Goal: Task Accomplishment & Management: Use online tool/utility

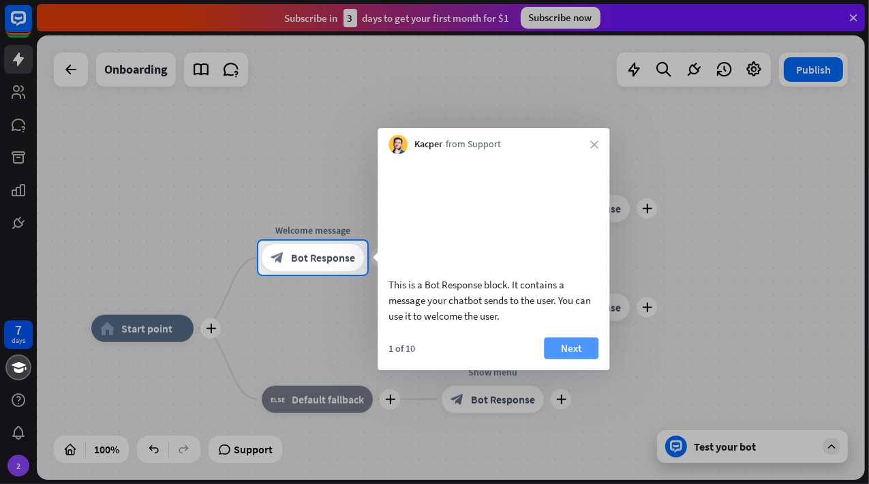
click at [570, 359] on button "Next" at bounding box center [571, 348] width 55 height 22
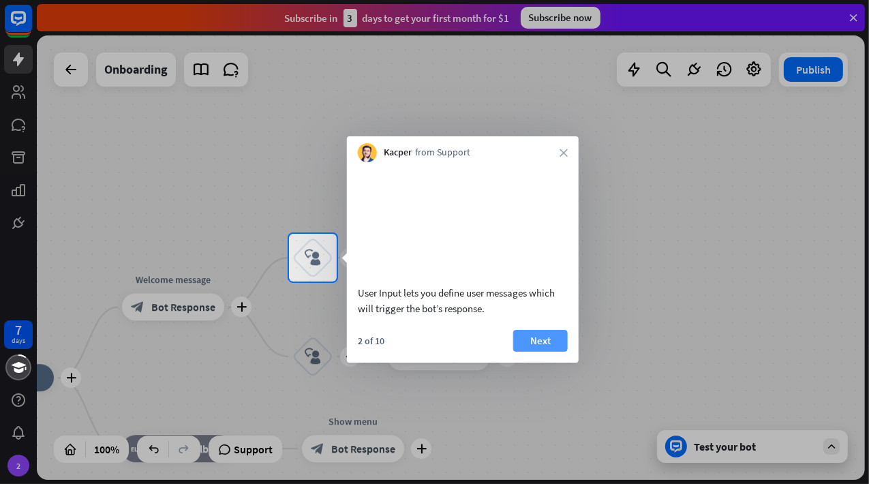
click at [551, 352] on button "Next" at bounding box center [540, 341] width 55 height 22
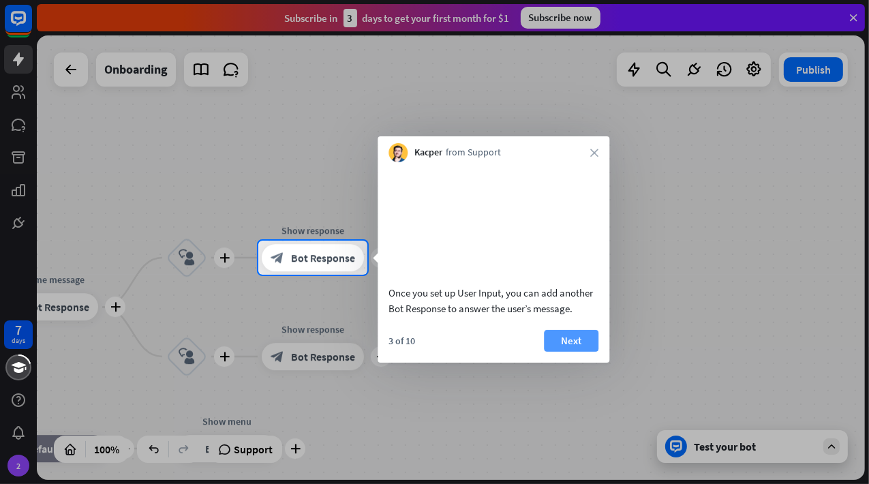
click at [574, 352] on button "Next" at bounding box center [571, 341] width 55 height 22
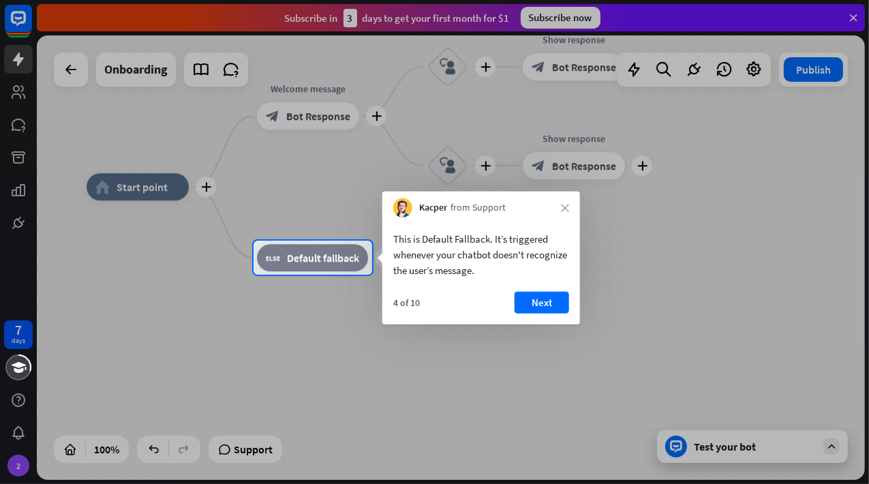
click at [549, 313] on div "4 of 10 Next" at bounding box center [481, 308] width 198 height 33
click at [537, 309] on button "Next" at bounding box center [541, 303] width 55 height 22
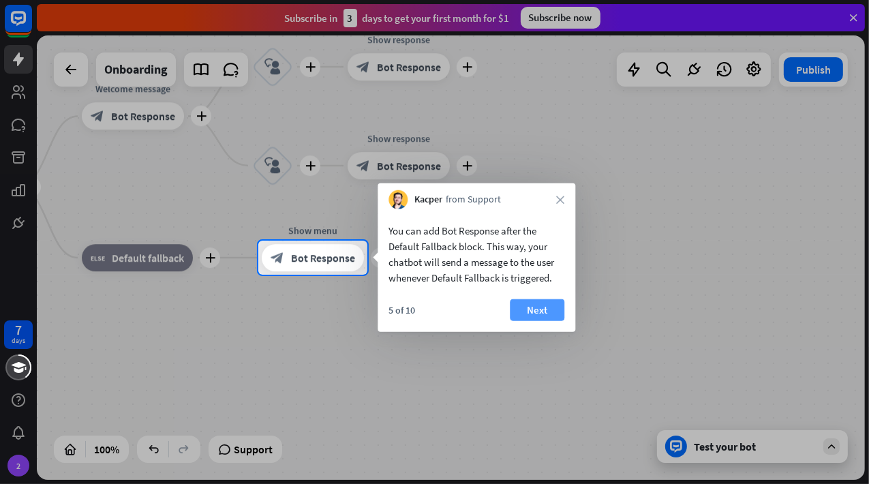
click at [552, 320] on button "Next" at bounding box center [537, 310] width 55 height 22
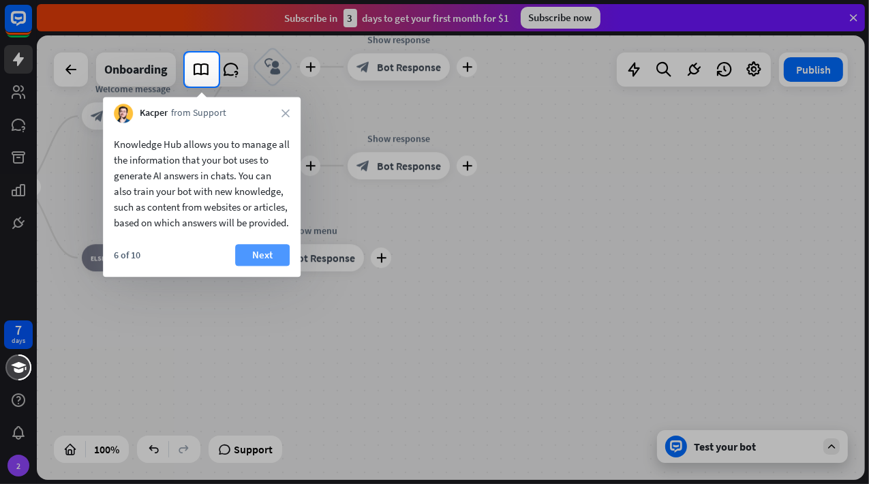
click at [275, 266] on button "Next" at bounding box center [262, 255] width 55 height 22
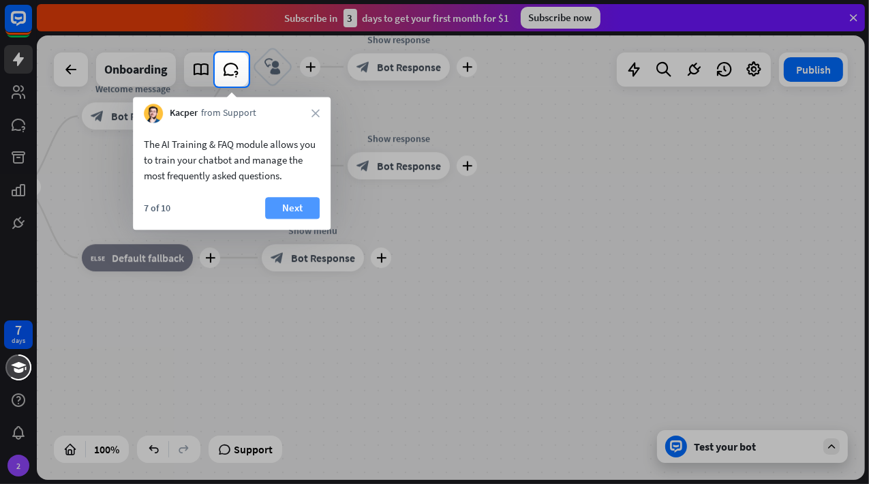
click at [292, 209] on button "Next" at bounding box center [292, 208] width 55 height 22
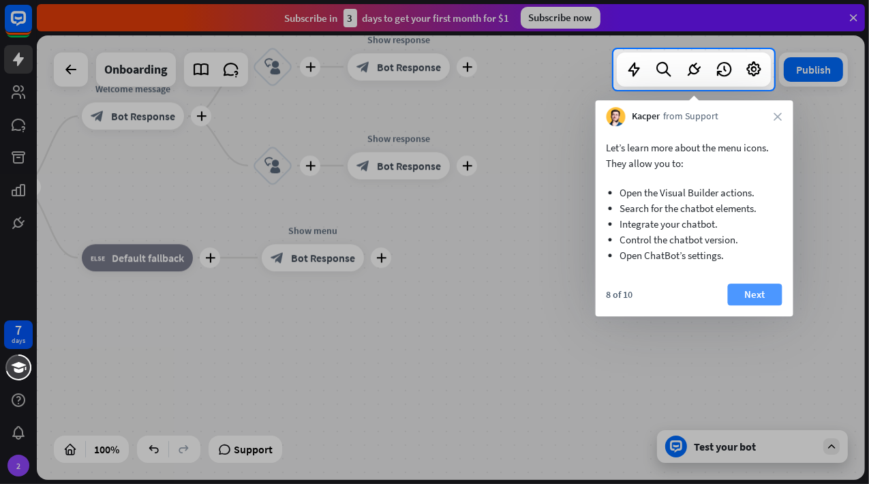
click at [746, 296] on button "Next" at bounding box center [755, 294] width 55 height 22
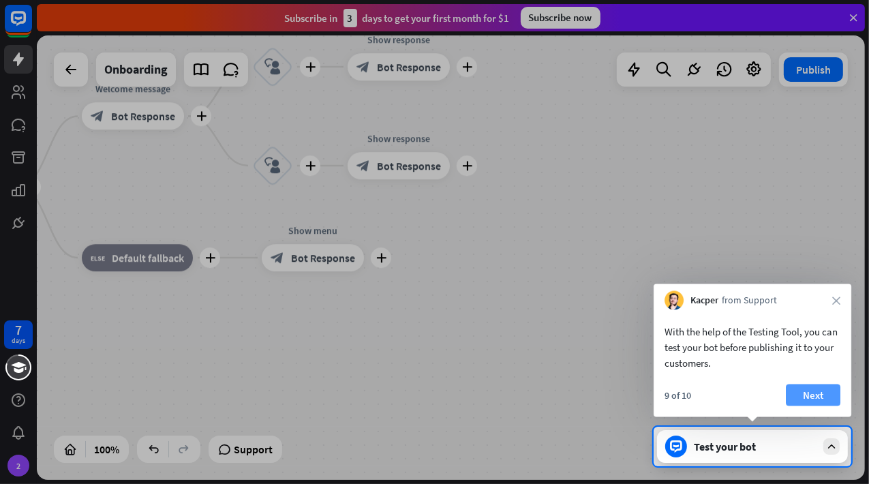
click at [827, 397] on button "Next" at bounding box center [813, 395] width 55 height 22
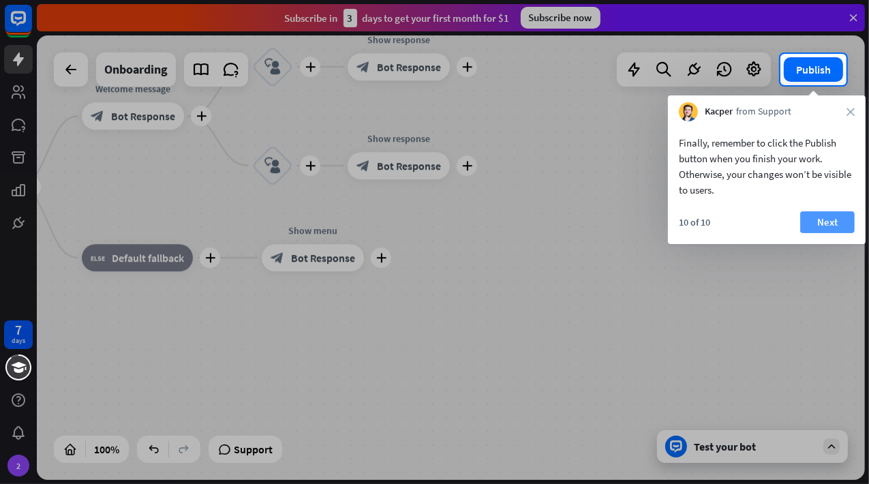
click at [832, 221] on button "Next" at bounding box center [827, 222] width 55 height 22
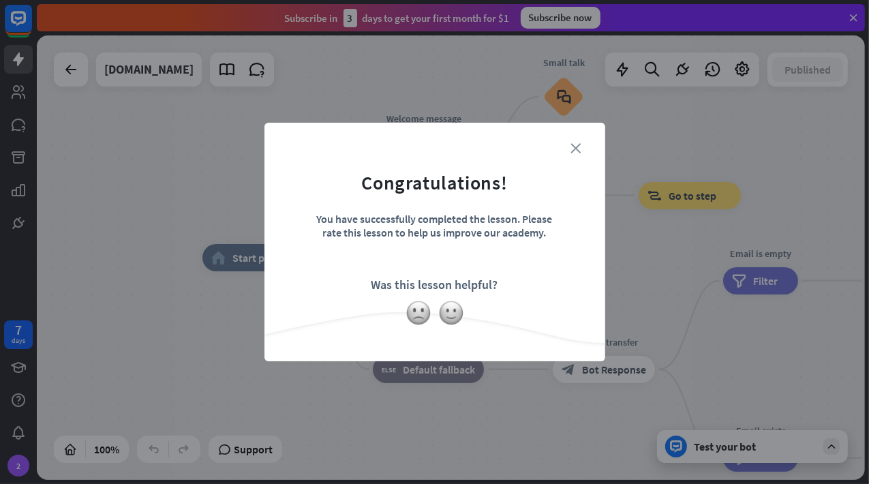
click at [578, 151] on icon "close" at bounding box center [576, 148] width 10 height 10
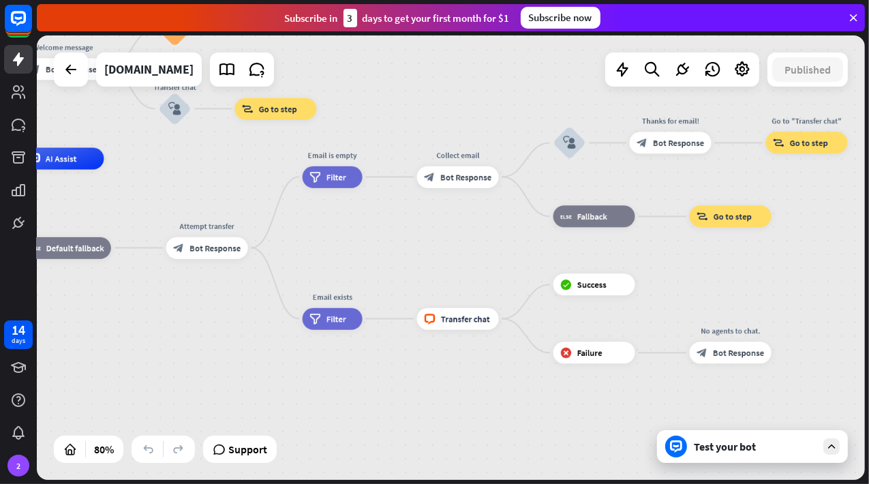
drag, startPoint x: 528, startPoint y: 396, endPoint x: 138, endPoint y: 297, distance: 402.1
click at [124, 295] on div "home_2 Start point Welcome message block_bot_response Bot Response Small talk b…" at bounding box center [217, 337] width 662 height 356
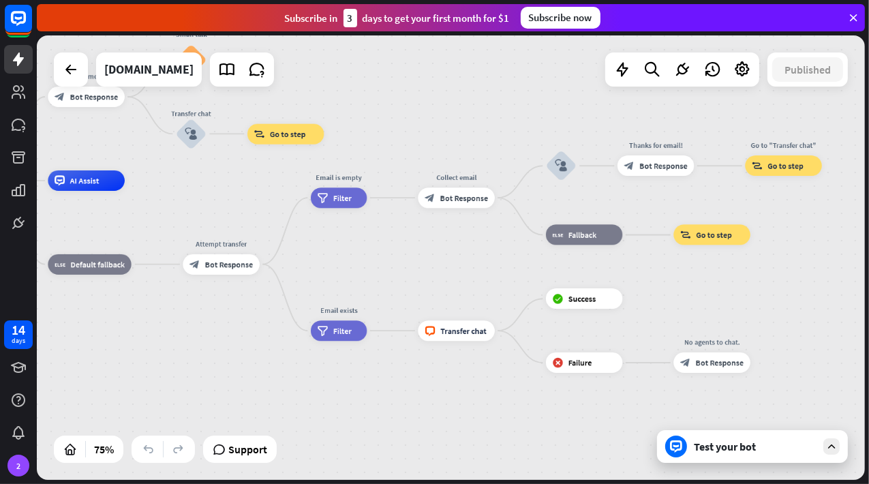
drag, startPoint x: 711, startPoint y: 285, endPoint x: 724, endPoint y: 314, distance: 32.0
click at [724, 314] on div "home_2 Start point Welcome message block_bot_response Bot Response Small talk b…" at bounding box center [451, 257] width 828 height 444
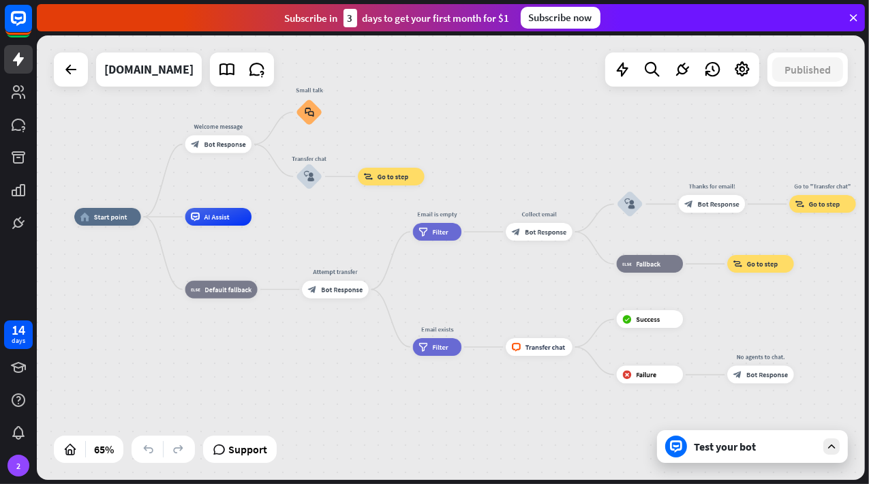
drag, startPoint x: 694, startPoint y: 301, endPoint x: 736, endPoint y: 309, distance: 43.0
click at [736, 309] on div "home_2 Start point Welcome message block_bot_response Bot Response Small talk b…" at bounding box center [451, 257] width 828 height 444
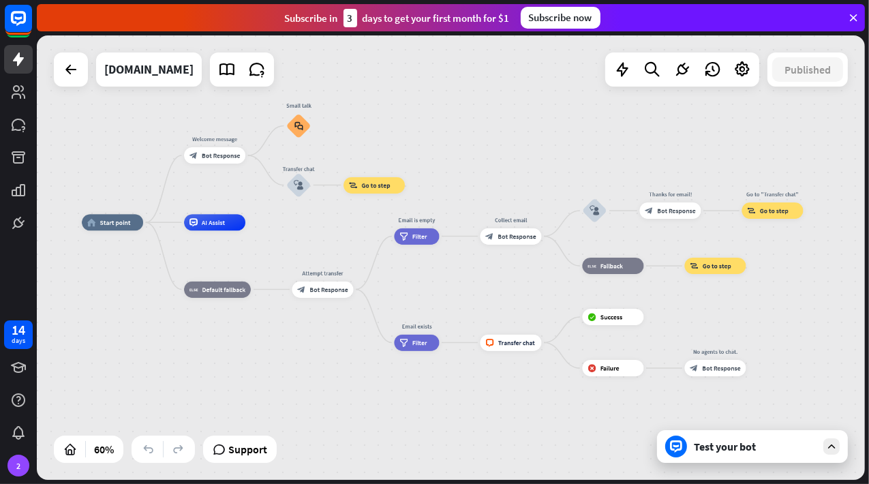
drag, startPoint x: 743, startPoint y: 309, endPoint x: 700, endPoint y: 309, distance: 42.9
click at [700, 309] on div "home_2 Start point Welcome message block_bot_response Bot Response Small talk b…" at bounding box center [451, 257] width 828 height 444
click at [18, 96] on icon at bounding box center [19, 92] width 14 height 14
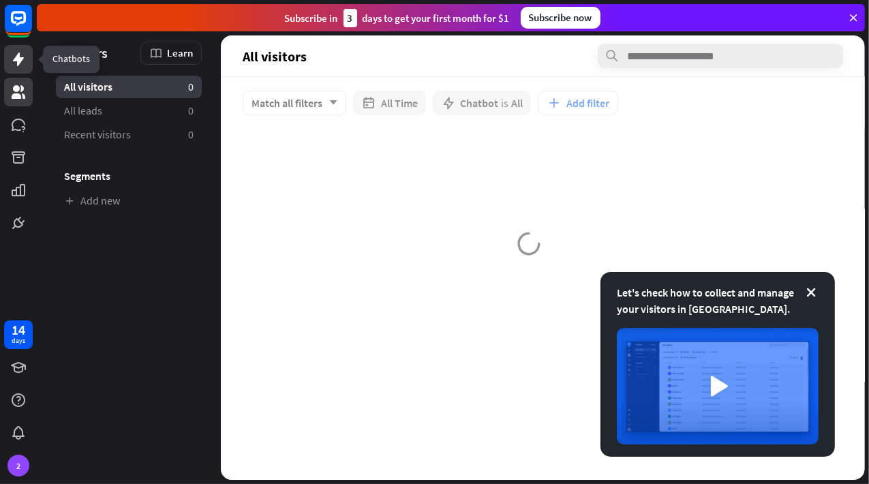
click at [19, 59] on icon at bounding box center [18, 59] width 11 height 14
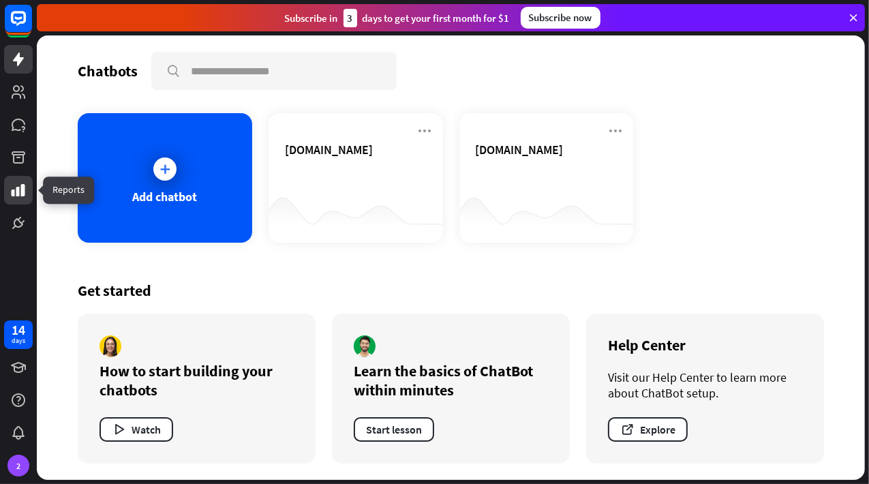
click at [21, 189] on icon at bounding box center [19, 190] width 14 height 12
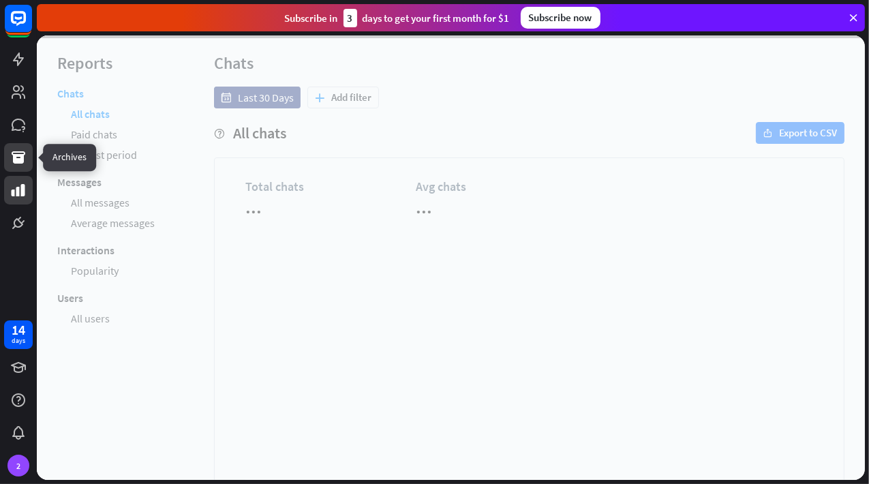
click at [19, 150] on icon at bounding box center [18, 157] width 16 height 16
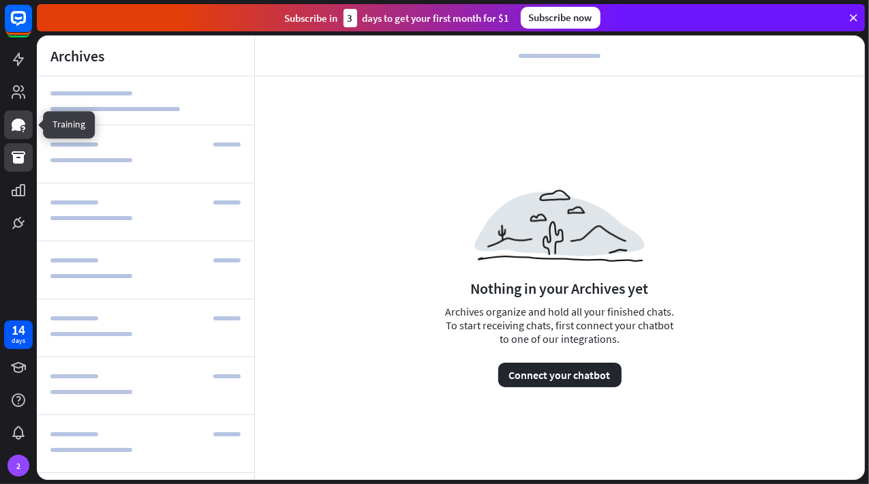
click at [14, 122] on icon at bounding box center [19, 125] width 14 height 12
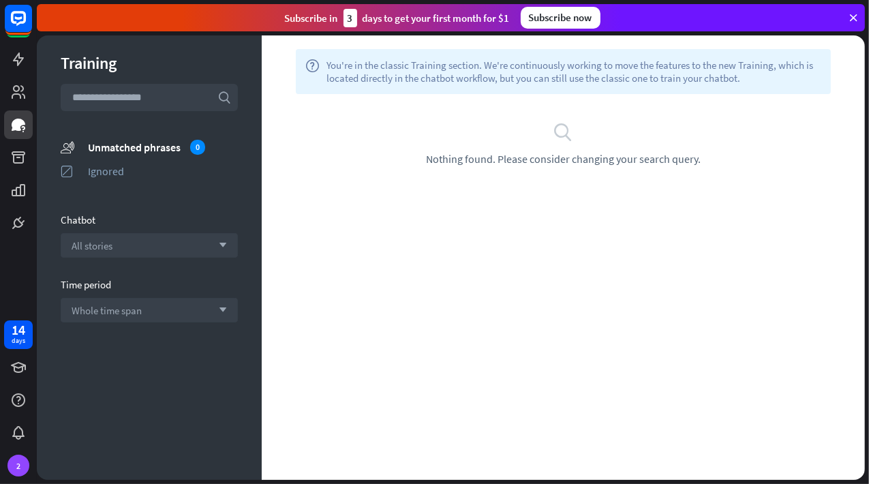
click at [112, 99] on input "text" at bounding box center [149, 97] width 177 height 27
click at [103, 237] on div "All stories arrow_down" at bounding box center [149, 245] width 177 height 25
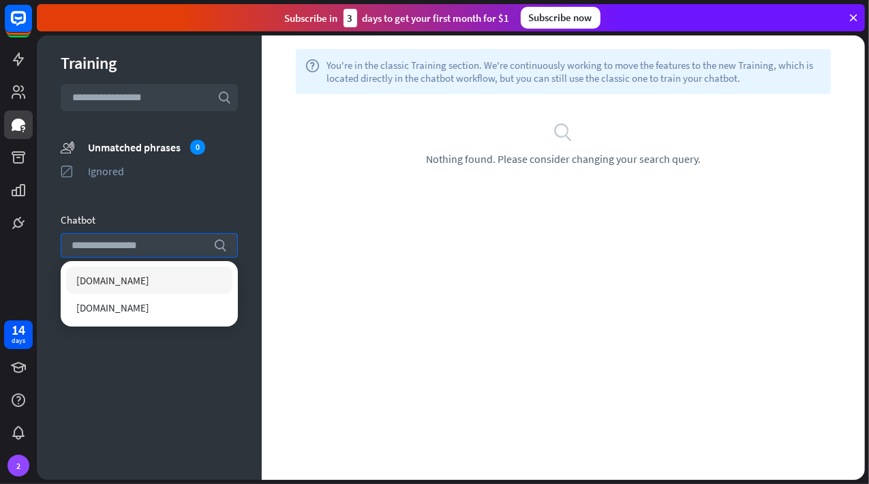
click at [104, 285] on div "[DOMAIN_NAME]" at bounding box center [149, 279] width 166 height 27
click at [416, 155] on div "help You're in the classic Training section. We're continuously working to move…" at bounding box center [563, 257] width 603 height 444
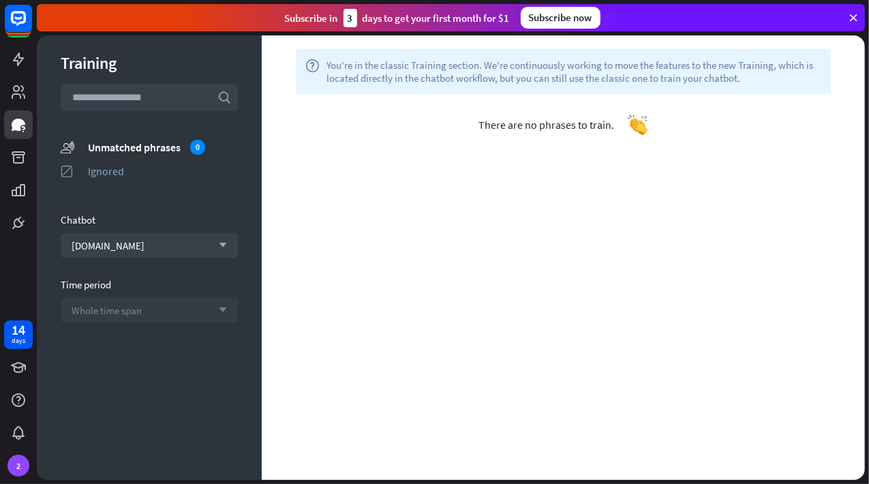
click at [128, 307] on span "Whole time span" at bounding box center [107, 310] width 70 height 13
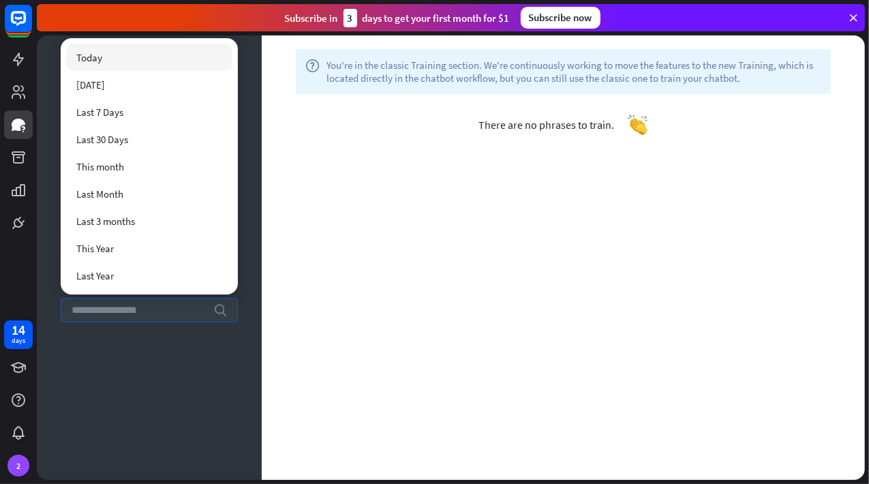
click at [131, 348] on div "Training search unmatched_phrases Unmatched phrases 0 ignored Ignored Chatbot […" at bounding box center [149, 257] width 225 height 444
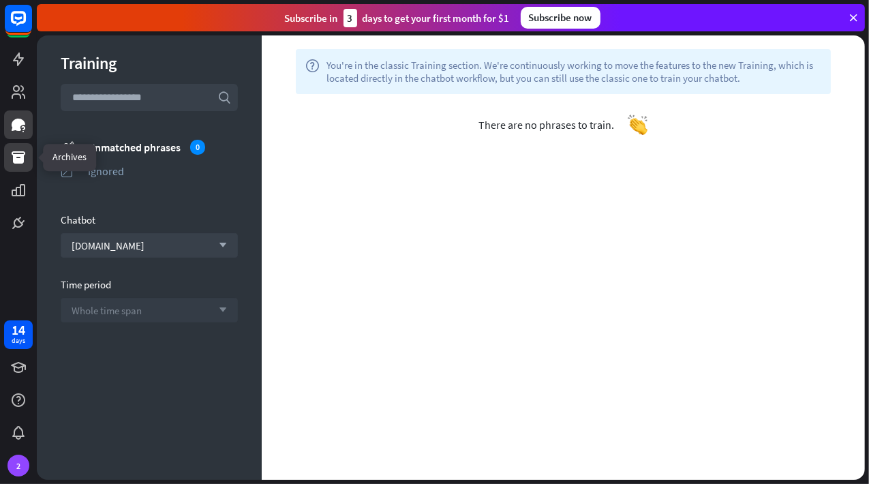
click at [5, 152] on link at bounding box center [18, 157] width 29 height 29
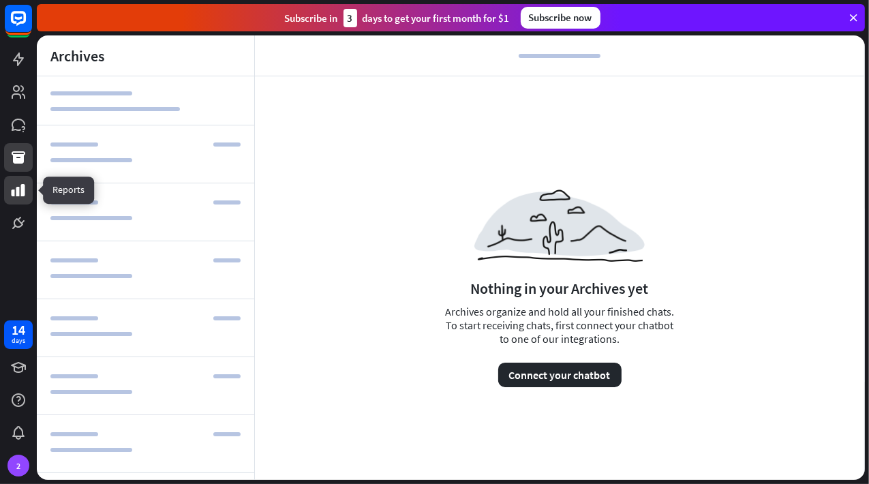
click at [14, 197] on icon at bounding box center [18, 190] width 16 height 16
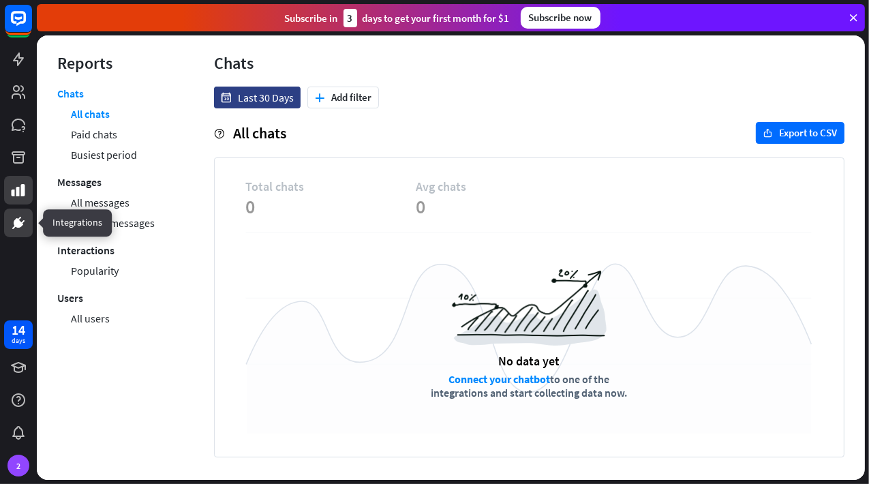
click at [18, 221] on icon at bounding box center [19, 223] width 10 height 10
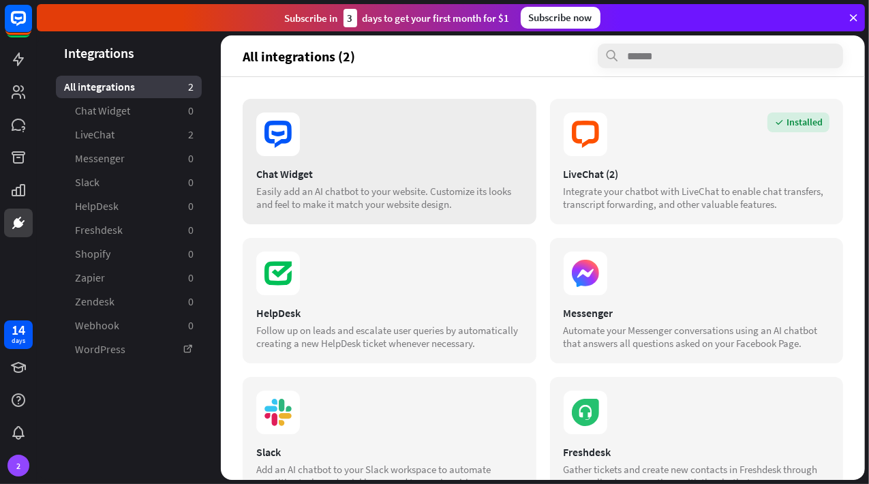
click at [366, 169] on div "Chat Widget" at bounding box center [389, 174] width 266 height 14
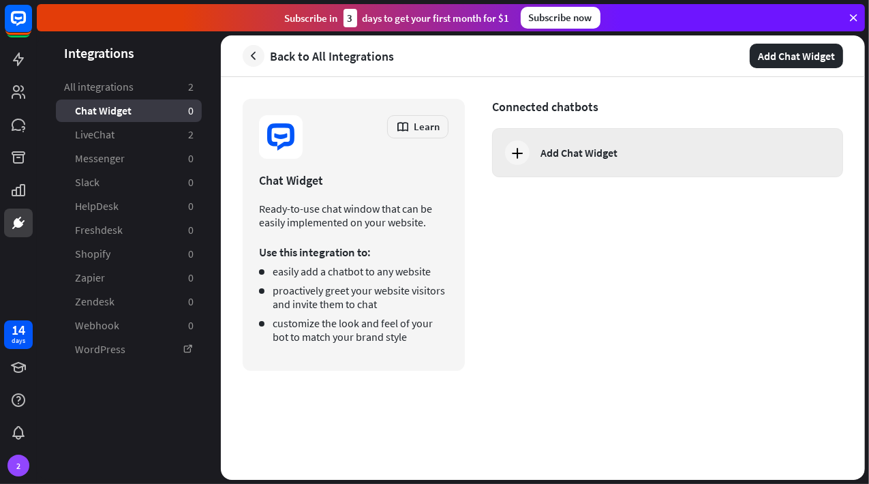
click at [575, 159] on div "Add Chat Widget" at bounding box center [667, 152] width 351 height 49
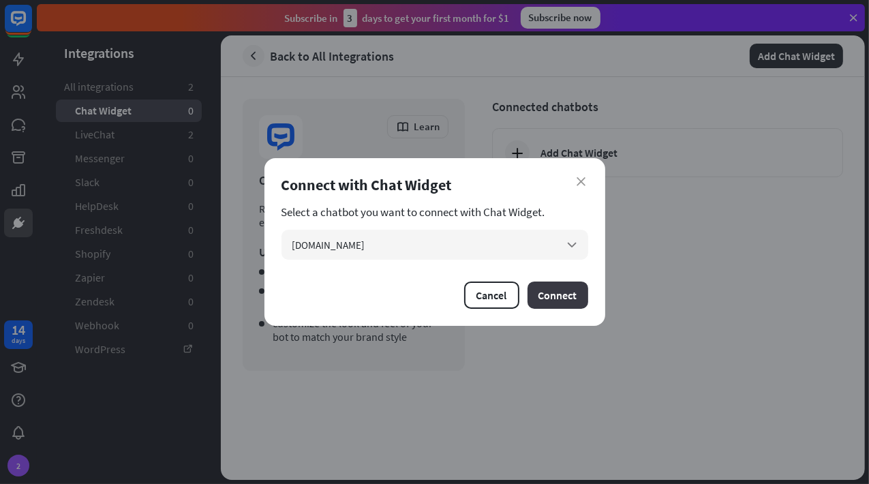
click at [563, 293] on button "Connect" at bounding box center [557, 294] width 61 height 27
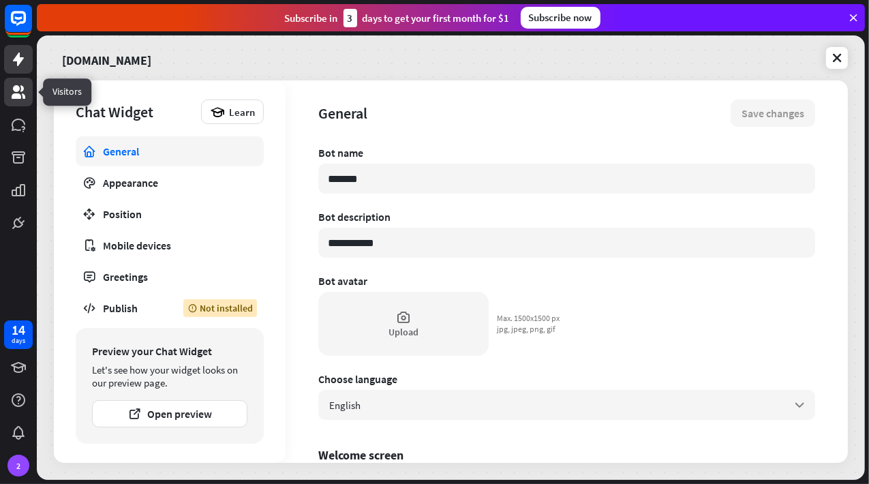
type textarea "*"
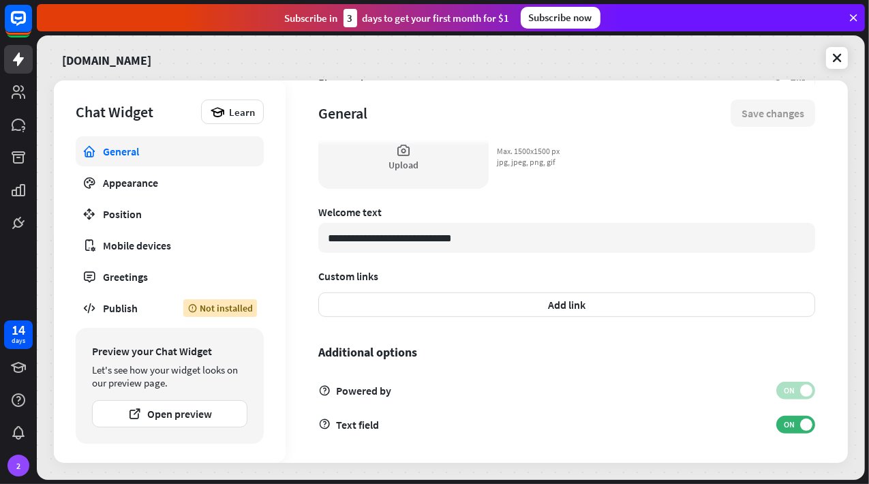
scroll to position [413, 0]
click at [831, 64] on icon at bounding box center [837, 58] width 14 height 14
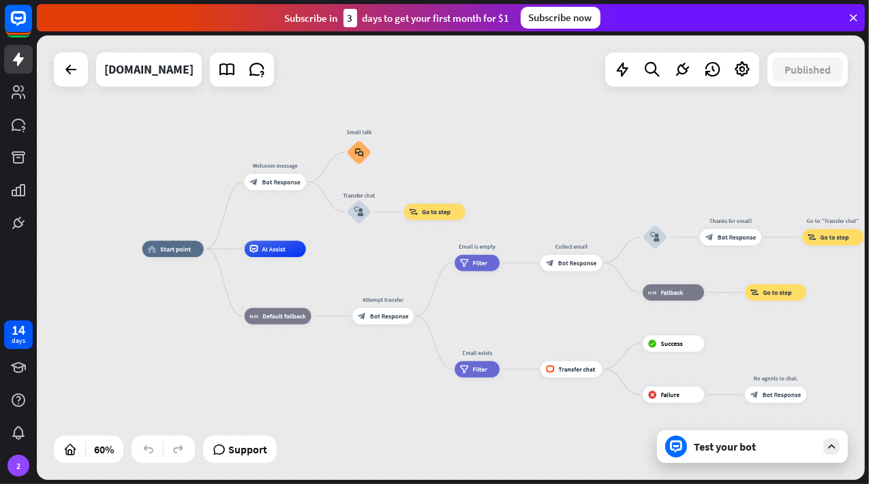
drag, startPoint x: 473, startPoint y: 379, endPoint x: 170, endPoint y: 374, distance: 303.2
click at [170, 374] on div "home_2 Start point Welcome message block_bot_response Bot Response Small talk b…" at bounding box center [390, 382] width 497 height 266
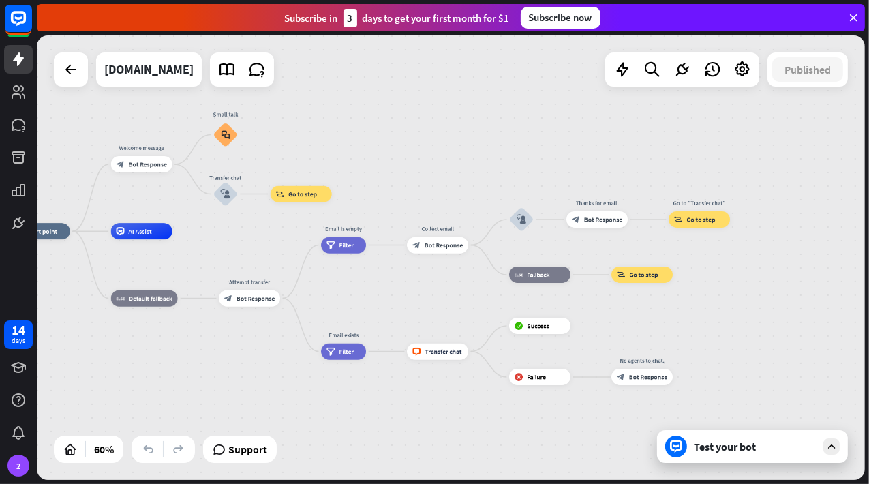
drag, startPoint x: 532, startPoint y: 428, endPoint x: 424, endPoint y: 410, distance: 109.8
click at [424, 410] on div "home_2 Start point Welcome message block_bot_response Bot Response Small talk b…" at bounding box center [257, 364] width 497 height 266
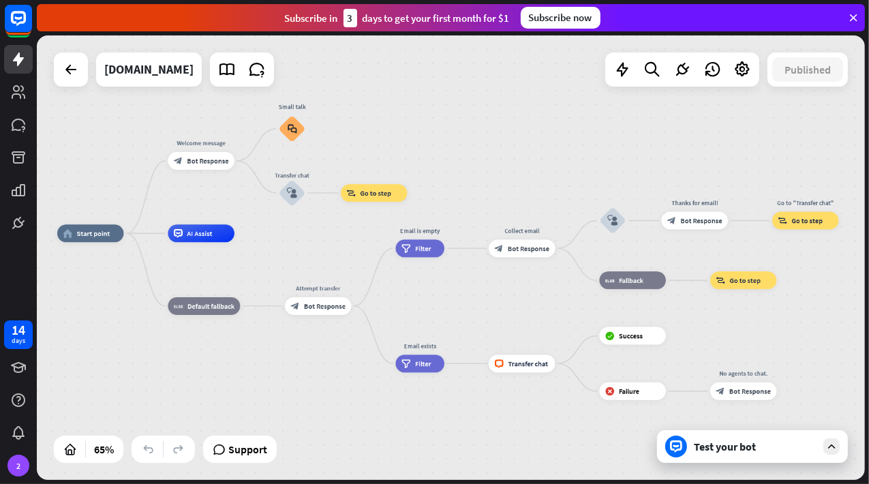
drag, startPoint x: 716, startPoint y: 300, endPoint x: 799, endPoint y: 317, distance: 84.9
click at [799, 317] on div "home_2 Start point Welcome message block_bot_response Bot Response Small talk b…" at bounding box center [451, 257] width 828 height 444
click at [648, 75] on icon at bounding box center [652, 70] width 18 height 18
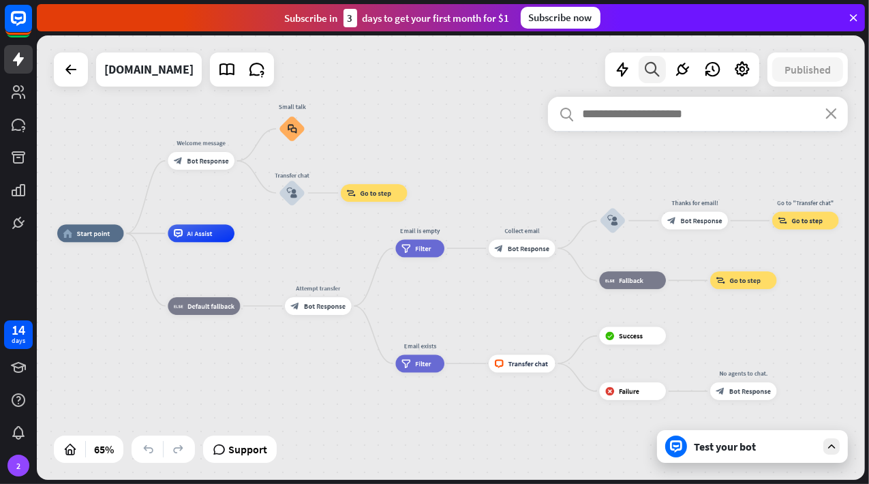
click at [648, 75] on icon at bounding box center [652, 70] width 18 height 18
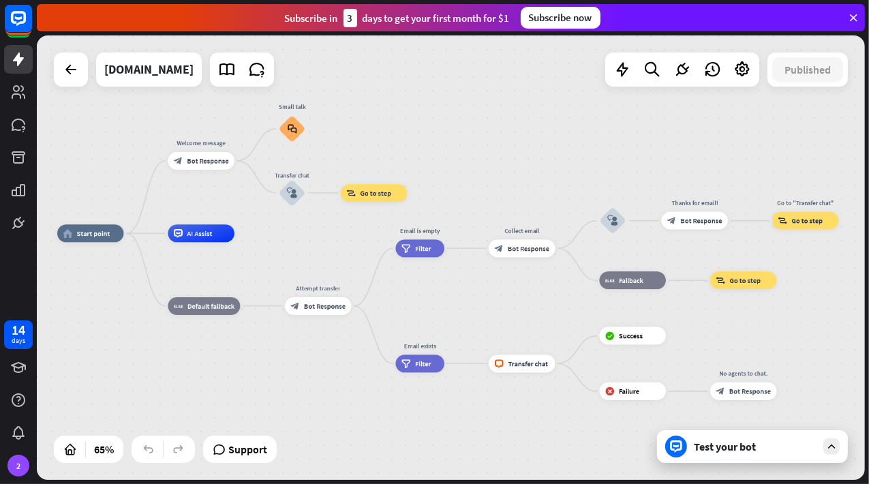
click at [769, 446] on div "Test your bot" at bounding box center [755, 446] width 123 height 14
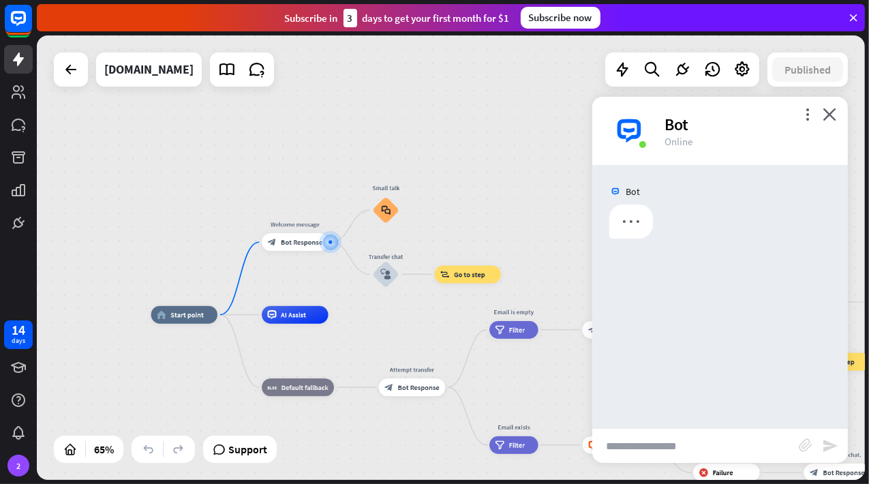
click at [713, 440] on input "text" at bounding box center [695, 446] width 206 height 34
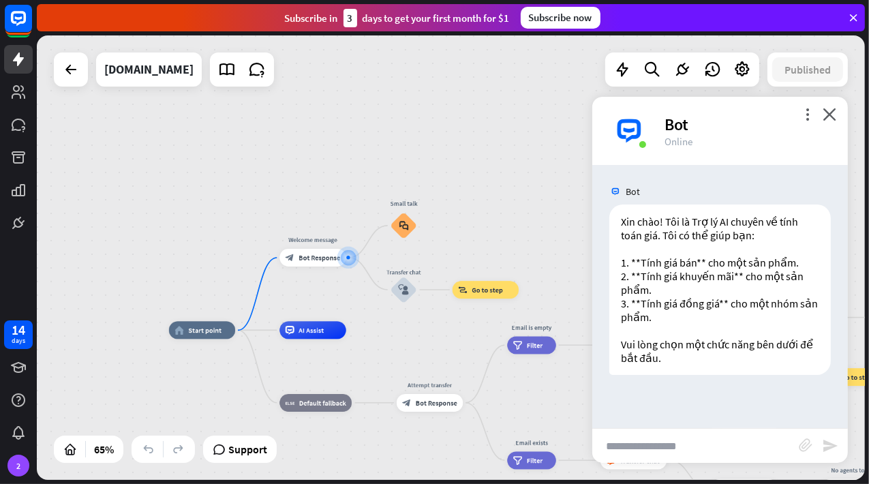
type input "*"
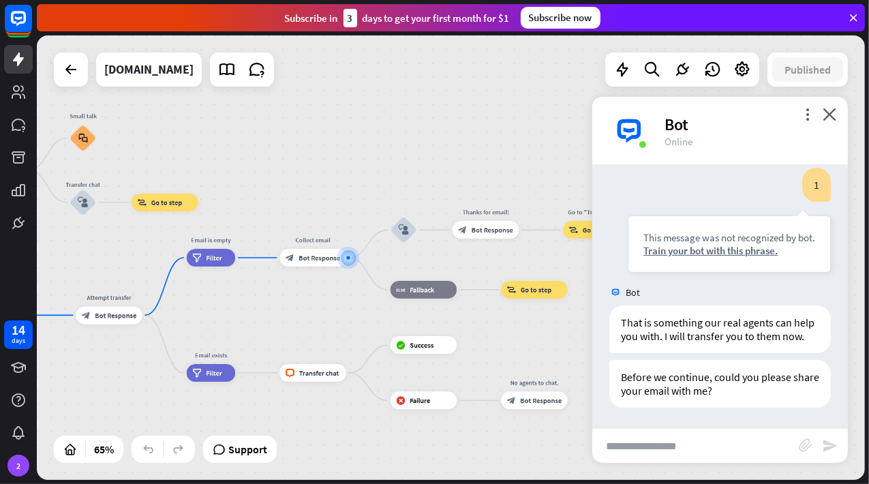
scroll to position [253, 0]
click at [824, 112] on icon "close" at bounding box center [829, 114] width 14 height 13
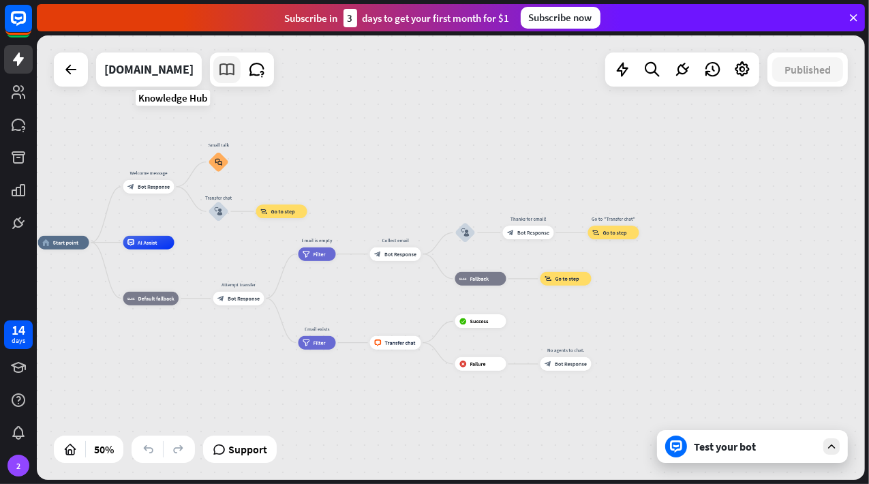
click at [218, 70] on icon at bounding box center [227, 70] width 18 height 18
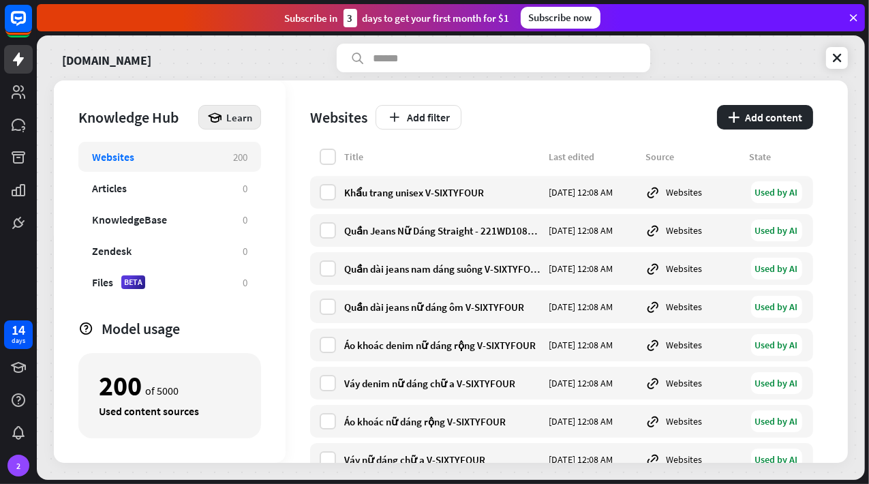
click at [224, 123] on div "Learn" at bounding box center [229, 117] width 63 height 25
click at [544, 132] on div "Websites Add filter plus Add content" at bounding box center [561, 114] width 503 height 68
click at [743, 117] on button "plus Add content" at bounding box center [765, 117] width 96 height 25
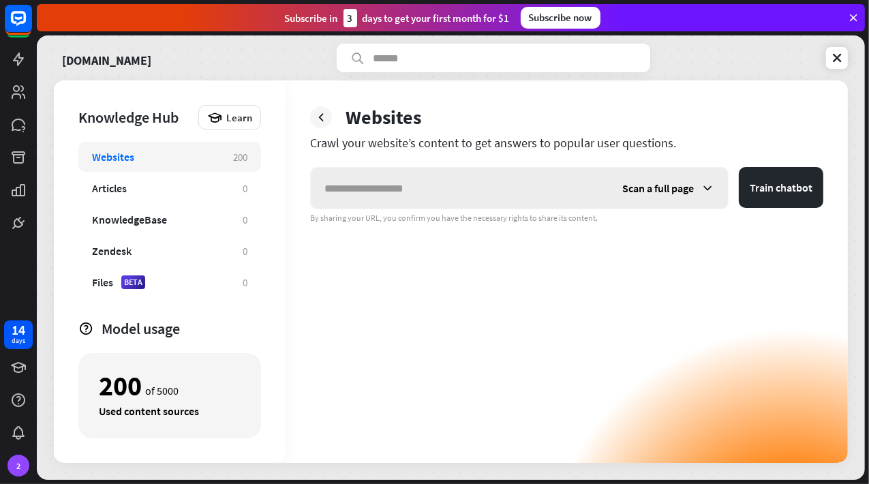
click at [441, 187] on input "text" at bounding box center [460, 188] width 298 height 41
click at [16, 65] on icon at bounding box center [18, 59] width 16 height 16
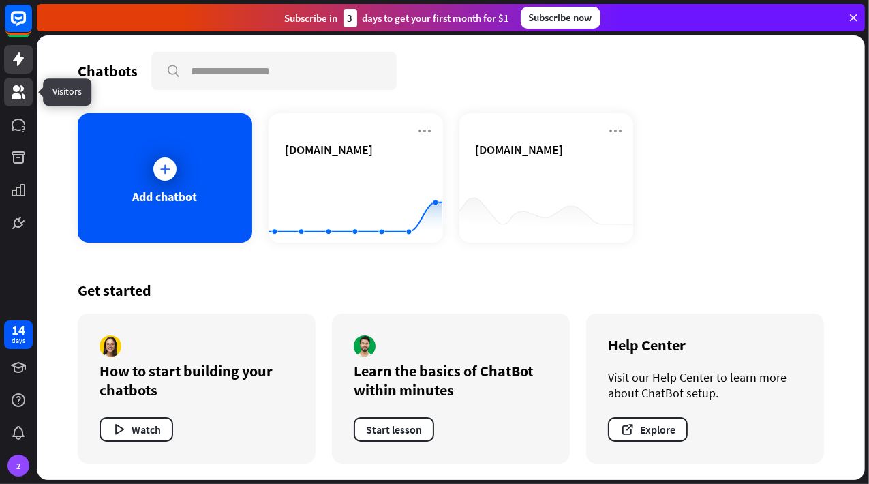
click at [14, 91] on icon at bounding box center [19, 92] width 14 height 14
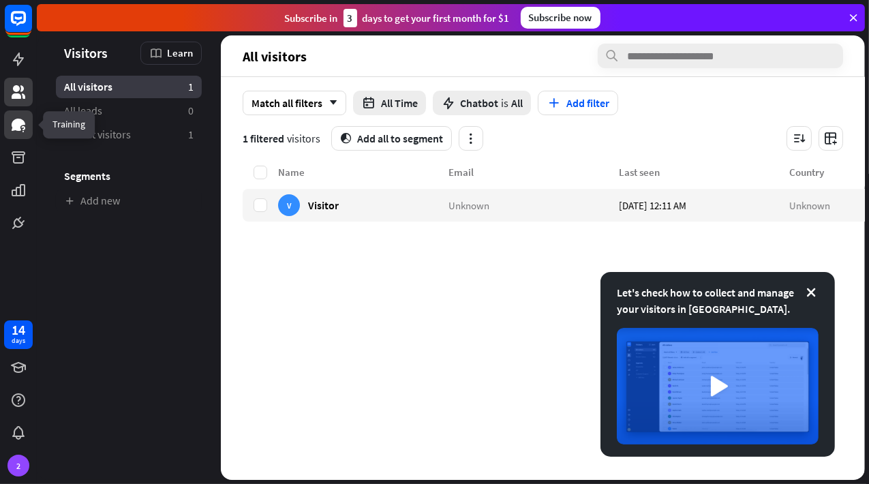
click at [27, 138] on link at bounding box center [18, 124] width 29 height 29
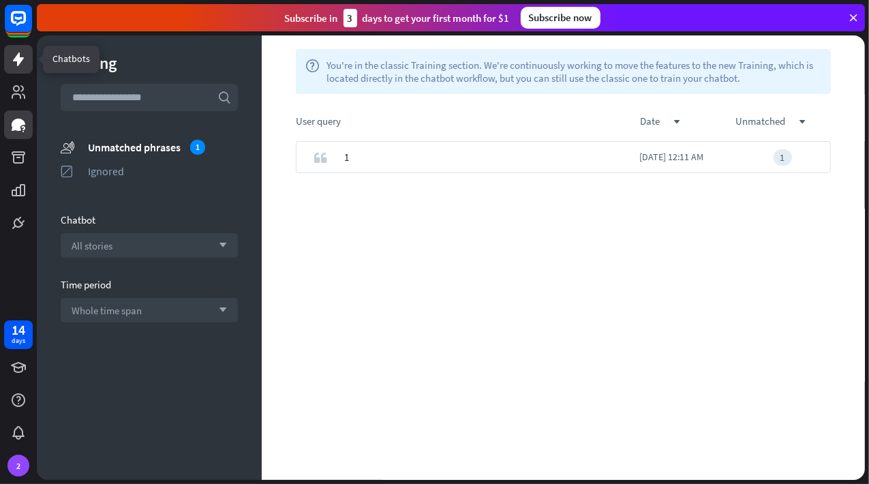
click at [17, 59] on icon at bounding box center [18, 59] width 11 height 14
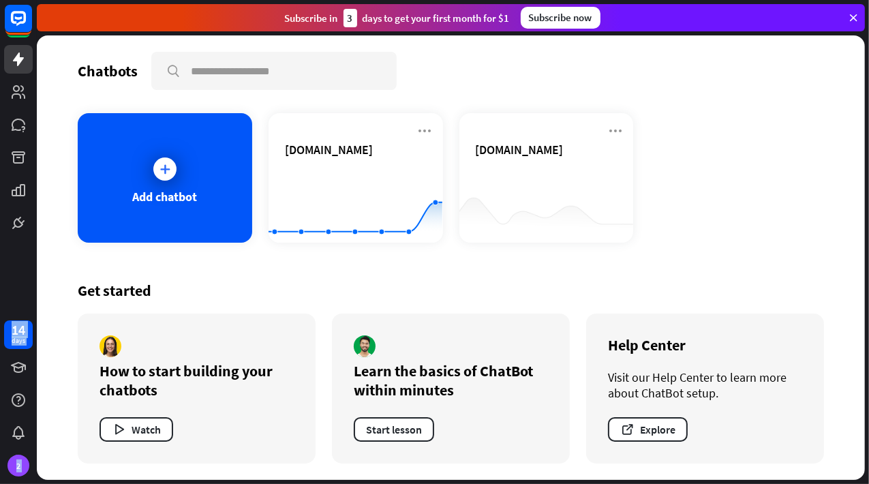
drag, startPoint x: 16, startPoint y: 23, endPoint x: 39, endPoint y: 26, distance: 23.3
click at [39, 26] on div "14 days 2 close Product Help First steps Get started with ChatBot Help Center F…" at bounding box center [434, 242] width 869 height 484
drag, startPoint x: 39, startPoint y: 26, endPoint x: 19, endPoint y: 22, distance: 20.1
click at [19, 22] on rect at bounding box center [18, 18] width 30 height 30
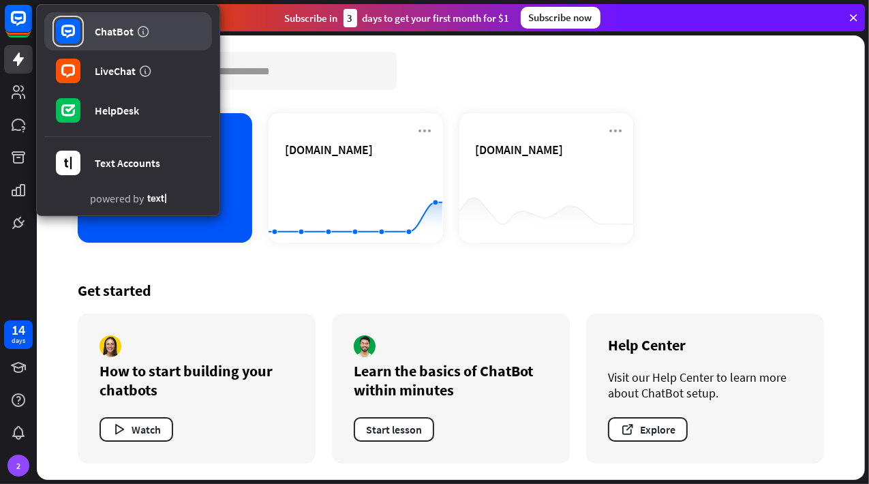
click at [121, 29] on div "ChatBot" at bounding box center [114, 32] width 39 height 14
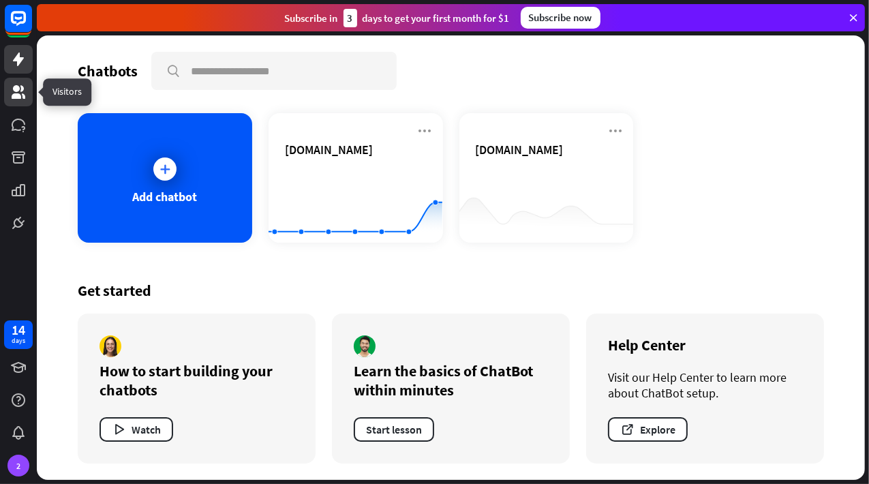
click at [23, 97] on icon at bounding box center [19, 92] width 14 height 14
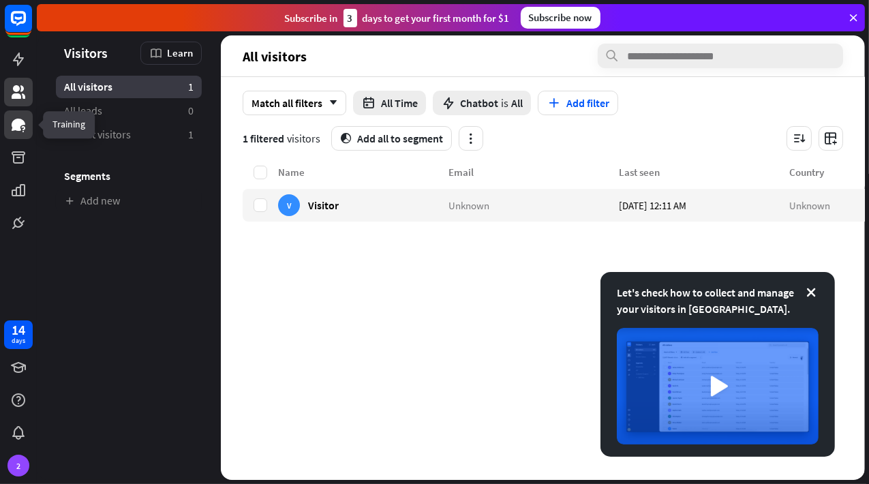
click at [19, 129] on icon at bounding box center [19, 125] width 14 height 12
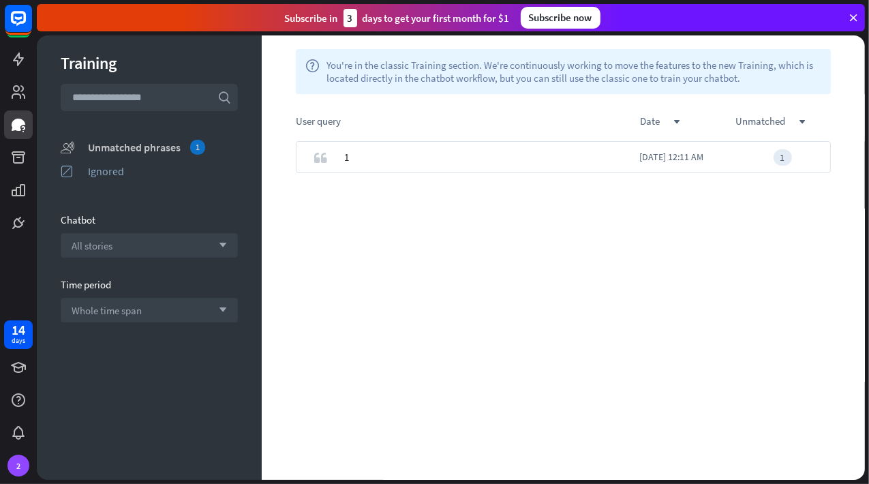
click at [108, 146] on div "Unmatched phrases 1" at bounding box center [163, 147] width 150 height 15
click at [332, 156] on div "check" at bounding box center [320, 157] width 48 height 32
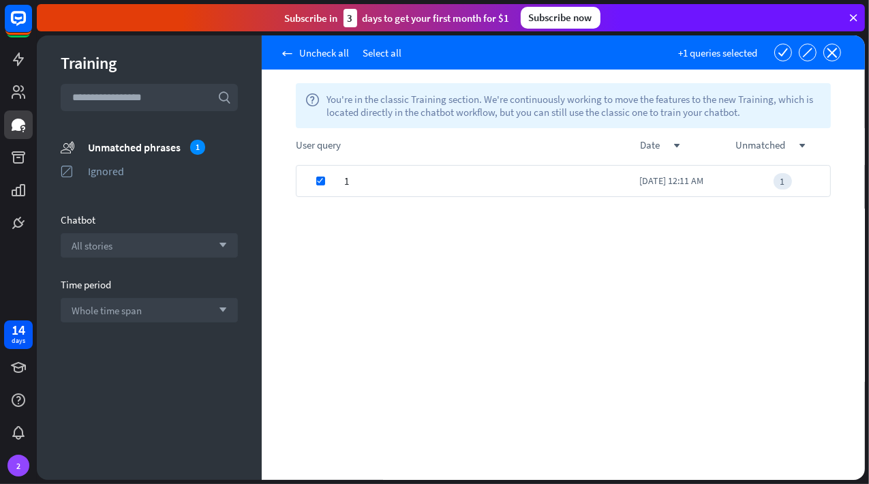
click at [348, 180] on span "1" at bounding box center [346, 181] width 5 height 32
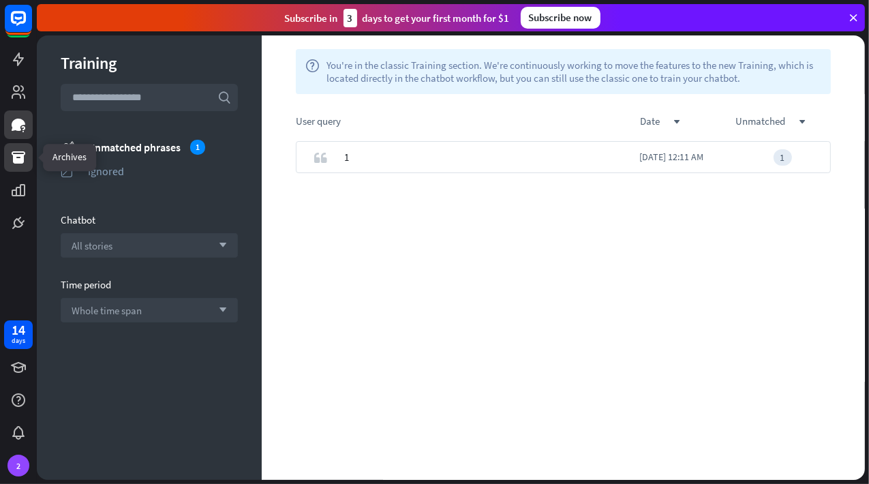
click at [18, 155] on icon at bounding box center [19, 157] width 14 height 12
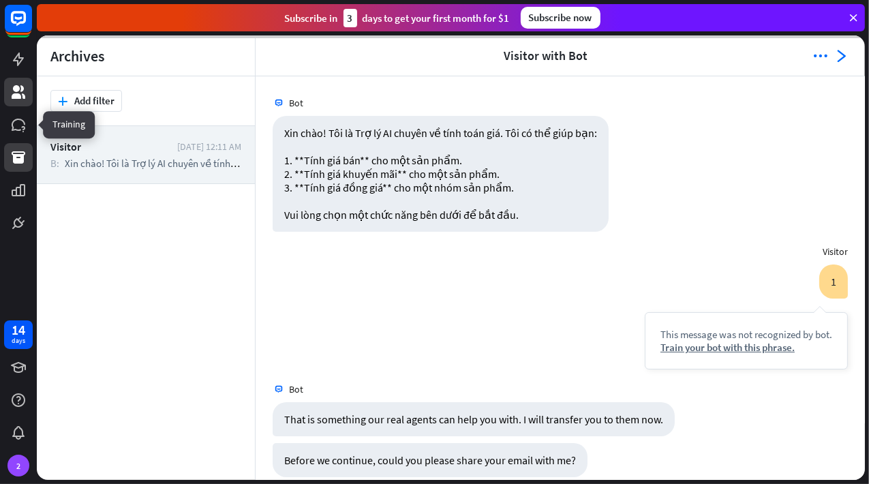
scroll to position [16, 0]
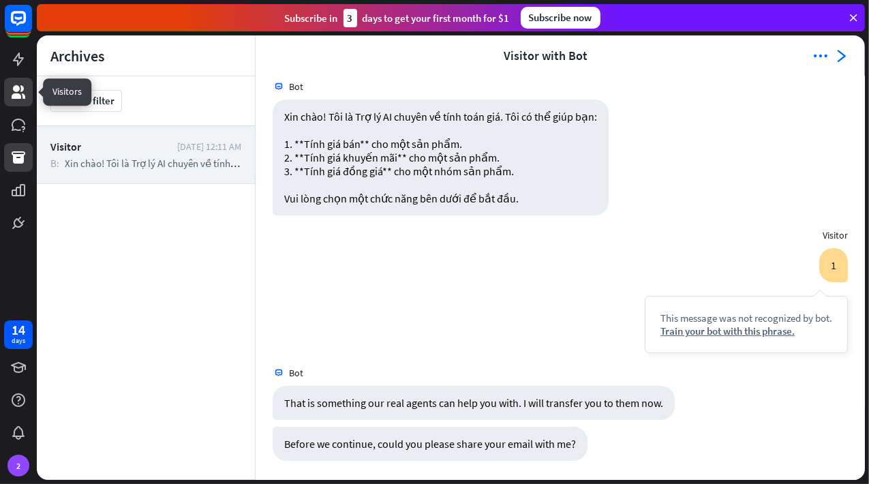
click at [18, 94] on icon at bounding box center [19, 92] width 14 height 14
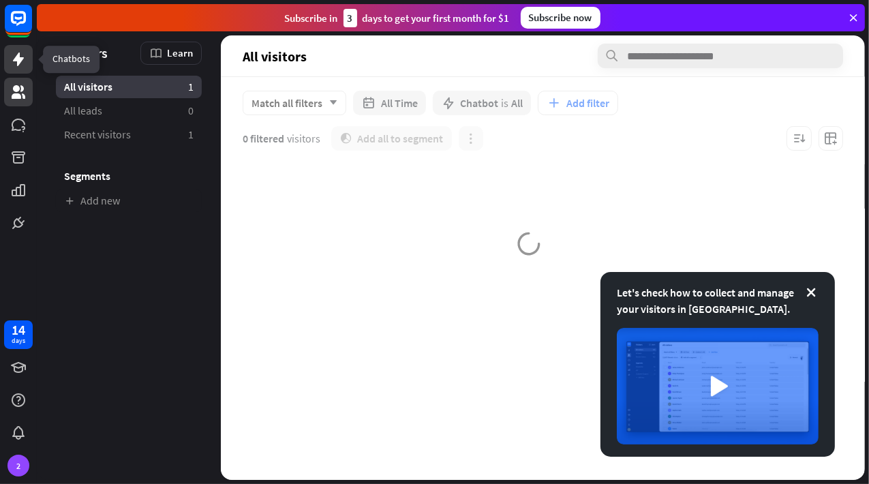
click at [23, 62] on icon at bounding box center [18, 59] width 16 height 16
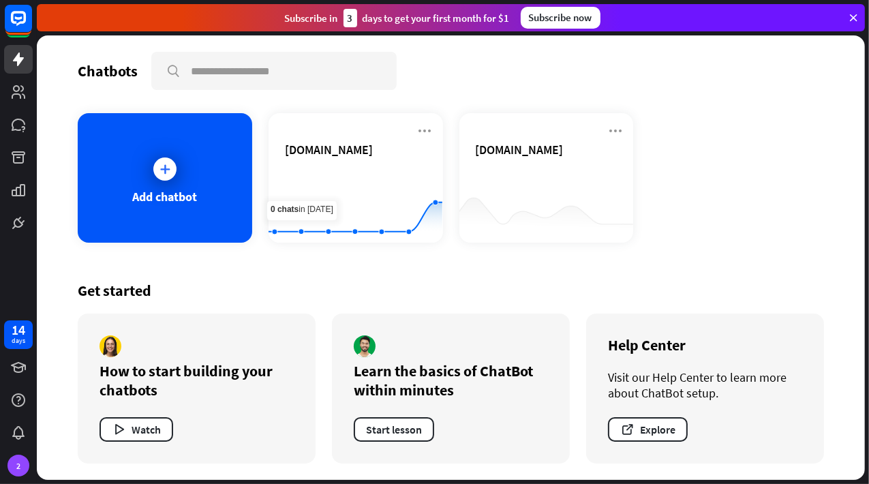
click at [25, 106] on div at bounding box center [18, 118] width 37 height 237
click at [19, 95] on icon at bounding box center [19, 92] width 14 height 14
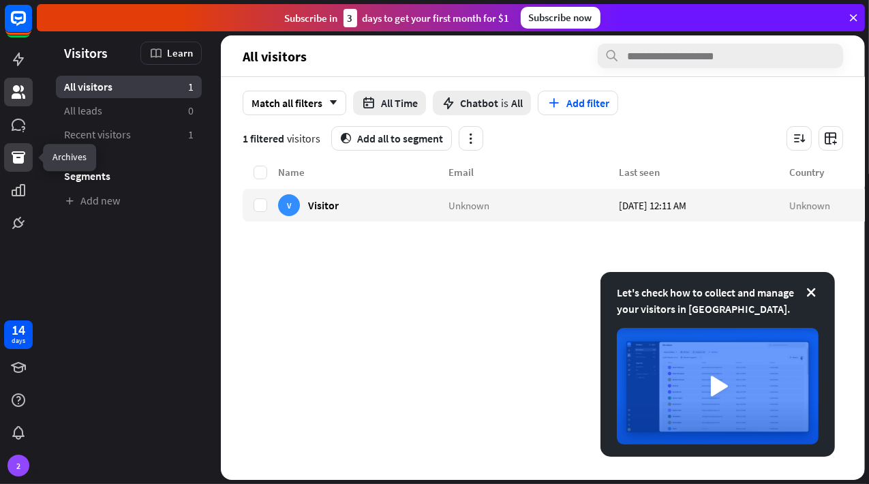
click at [14, 149] on icon at bounding box center [18, 157] width 16 height 16
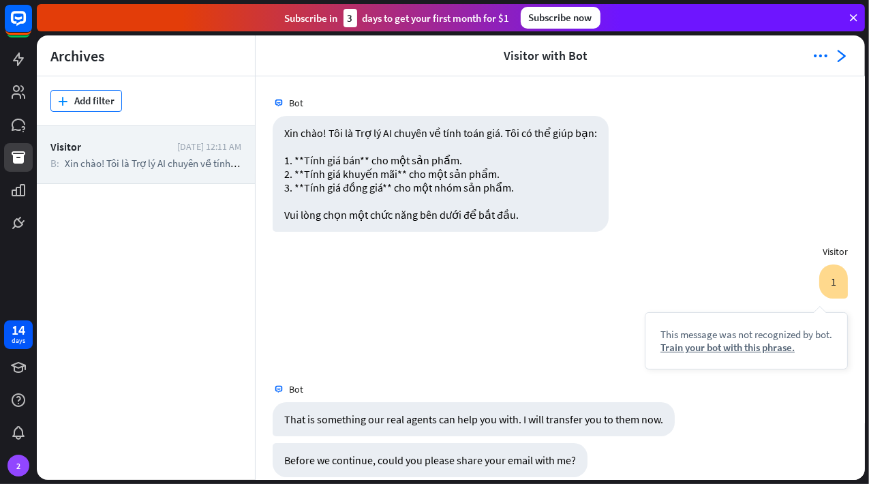
click at [88, 99] on button "plus Add filter" at bounding box center [86, 101] width 72 height 22
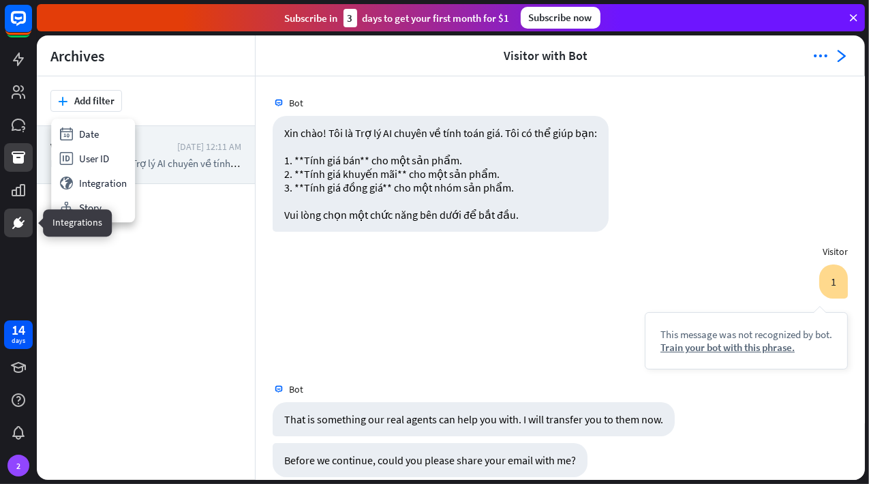
click at [32, 223] on link at bounding box center [18, 223] width 29 height 29
